Goal: Task Accomplishment & Management: Manage account settings

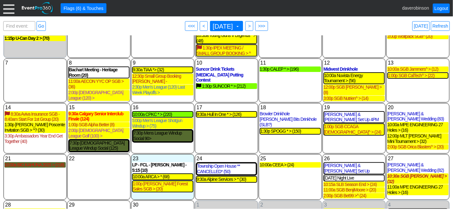
scroll to position [50, 0]
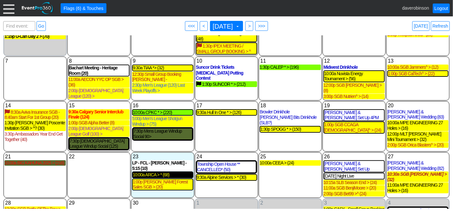
click at [155, 172] on div "10:00a ARCA > * (68)" at bounding box center [163, 174] width 60 height 5
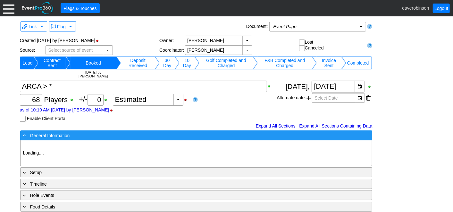
type input "Heritage Pointe Golf Club"
type input "Corporate Tournament"
type input "Scramble"
type input "Modifed Shotgun"
type input "Black"
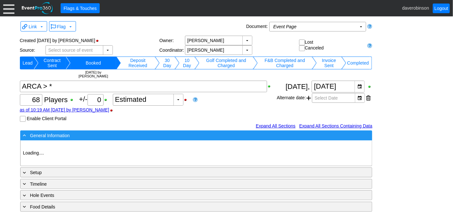
type input "Red"
type input "1130360"
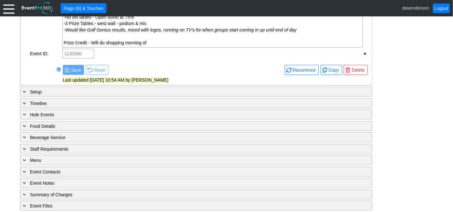
scroll to position [390, 0]
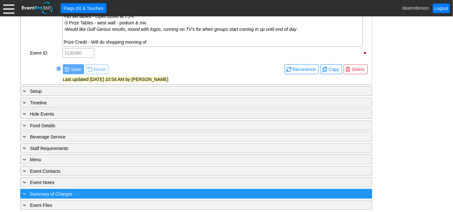
click at [88, 190] on div "+ Summary of Charges" at bounding box center [183, 193] width 322 height 7
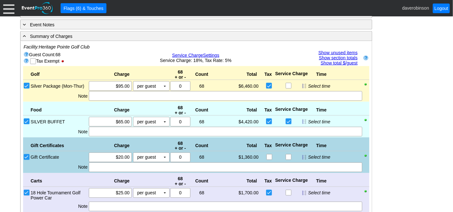
scroll to position [568, 0]
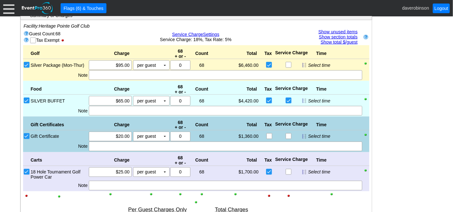
click at [342, 29] on link "Show unused items" at bounding box center [337, 31] width 39 height 5
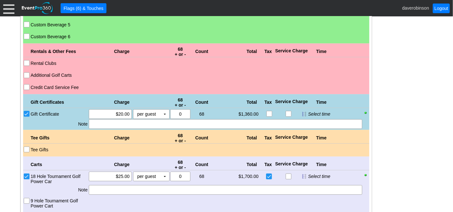
scroll to position [1067, 0]
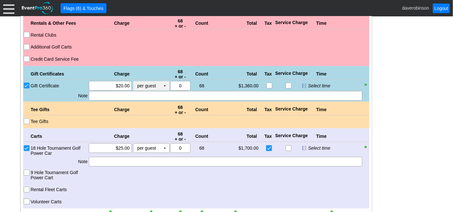
click at [162, 82] on td "▼" at bounding box center [164, 85] width 9 height 9
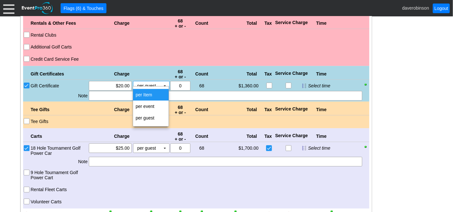
click at [155, 93] on td "per Item" at bounding box center [151, 95] width 36 height 12
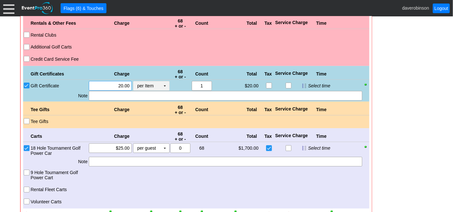
drag, startPoint x: 98, startPoint y: 79, endPoint x: 134, endPoint y: 83, distance: 35.5
click at [134, 83] on div "Χ 20.00 per Item Χ ▼ Upcharge" at bounding box center [128, 86] width 81 height 10
type input "$600.00"
click at [27, 118] on input "Tee Gifts" at bounding box center [27, 121] width 6 height 6
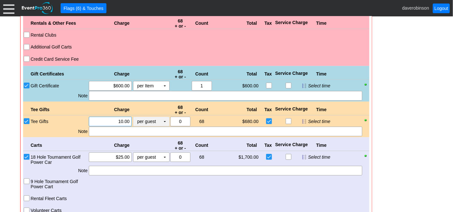
drag, startPoint x: 104, startPoint y: 117, endPoint x: 140, endPoint y: 116, distance: 35.6
click at [140, 116] on div "Χ 10.00 per guest Χ ▼ Upcharge" at bounding box center [128, 121] width 81 height 10
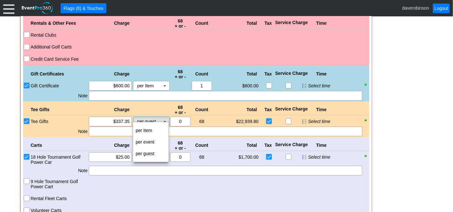
click at [159, 117] on td "per guest Χ" at bounding box center [146, 121] width 27 height 9
type input "$337.35"
click at [157, 129] on td "per Item" at bounding box center [151, 130] width 36 height 12
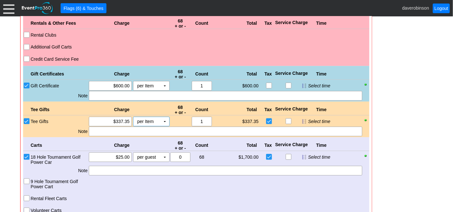
click at [115, 140] on div "Charge" at bounding box center [110, 145] width 44 height 10
click at [121, 126] on div at bounding box center [225, 131] width 273 height 10
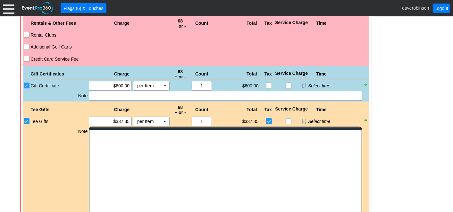
scroll to position [0, 0]
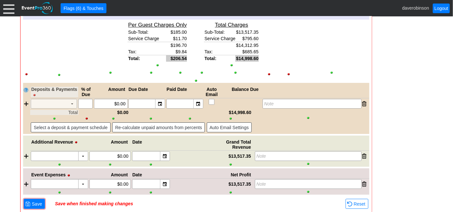
scroll to position [1278, 0]
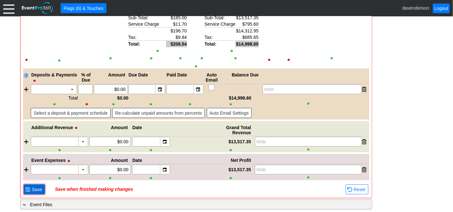
click at [32, 186] on span "● Save" at bounding box center [34, 189] width 18 height 7
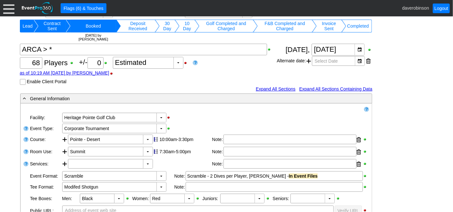
scroll to position [0, 0]
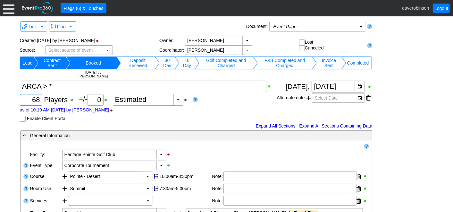
click at [29, 101] on input "68" at bounding box center [31, 99] width 18 height 11
drag, startPoint x: 29, startPoint y: 101, endPoint x: 45, endPoint y: 98, distance: 15.9
click at [45, 98] on div "Χ 68 Players +/- Χ 0 ▼ Χ Estimated as of 10:19 AM on Tuesday, 9/16/2025 by dave…" at bounding box center [148, 100] width 257 height 41
type input "64"
click at [245, 102] on div "Χ 64 Players +/- Χ 0 ▼ Χ Estimated as of 10:19 AM on Tuesday, 9/16/2025 by dave…" at bounding box center [148, 100] width 257 height 41
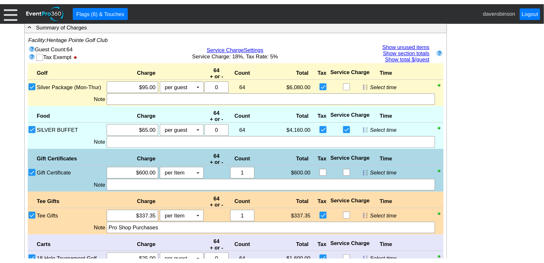
scroll to position [564, 0]
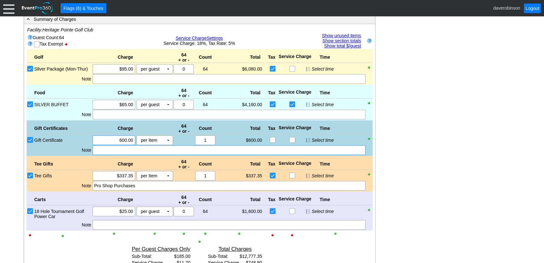
drag, startPoint x: 115, startPoint y: 135, endPoint x: 178, endPoint y: 141, distance: 63.1
click at [178, 141] on div "Gift Certificates Charge 64 + or - Count Total Tax Service Charge Time Gift Cer…" at bounding box center [200, 138] width 346 height 36
type input "$640.00"
click at [417, 178] on div "- General Information ▼ Loading.... Remove all highlights Facility: ▼ Χ Heritag…" at bounding box center [272, -1] width 501 height 869
click at [113, 171] on input "337.35" at bounding box center [114, 175] width 38 height 9
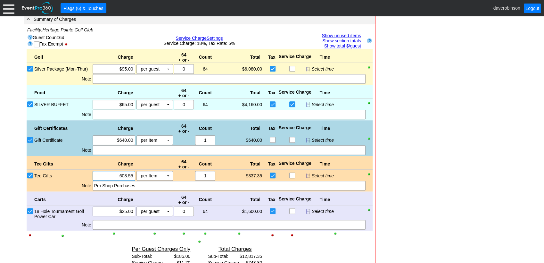
type input "$608.55"
click at [427, 194] on div "- General Information ▼ Loading.... Remove all highlights Facility: ▼ Χ Heritag…" at bounding box center [272, -1] width 501 height 869
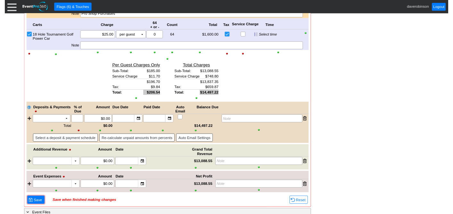
scroll to position [736, 0]
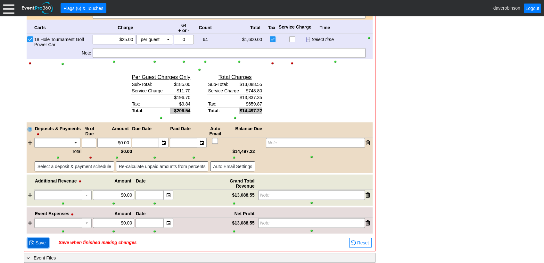
click at [32, 211] on span at bounding box center [31, 242] width 5 height 5
